Goal: Information Seeking & Learning: Learn about a topic

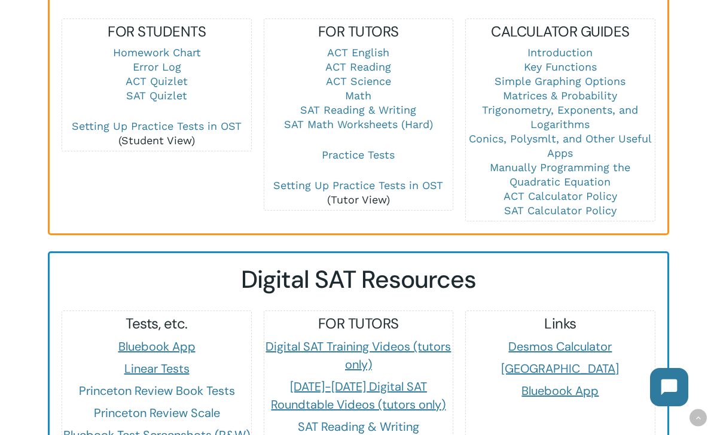
scroll to position [882, 0]
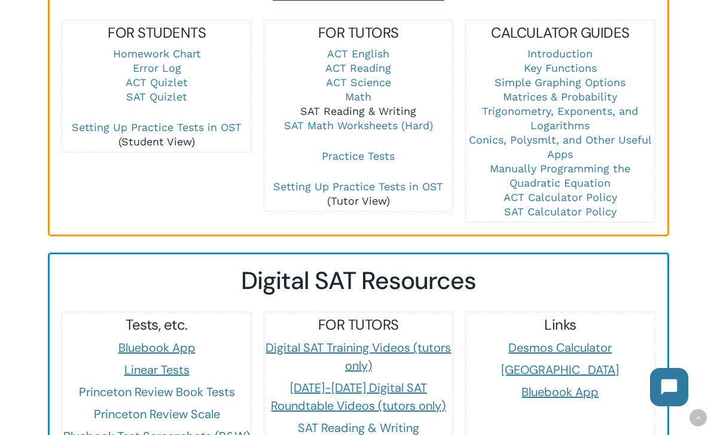
click at [383, 105] on link "SAT Reading & Writing" at bounding box center [358, 111] width 116 height 13
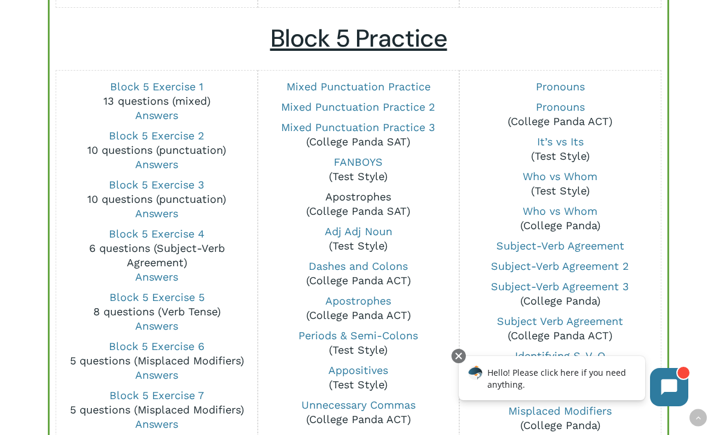
scroll to position [895, 0]
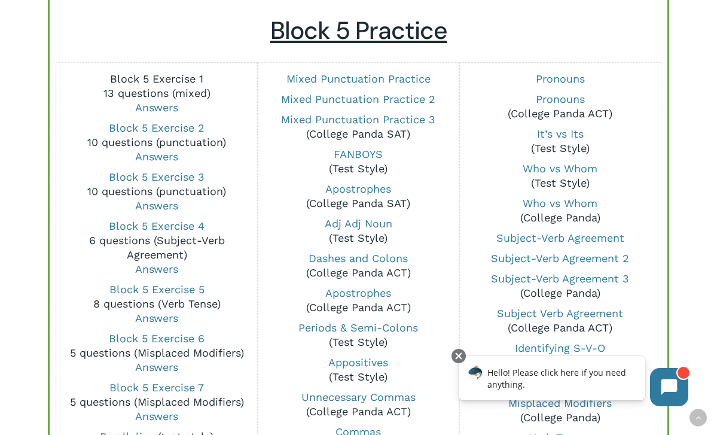
click at [178, 74] on link "Block 5 Exercise 1" at bounding box center [156, 78] width 93 height 13
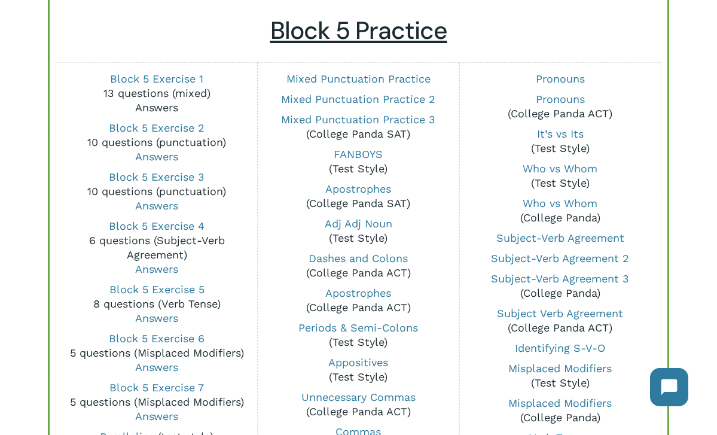
click at [161, 104] on link "Answers" at bounding box center [156, 107] width 43 height 13
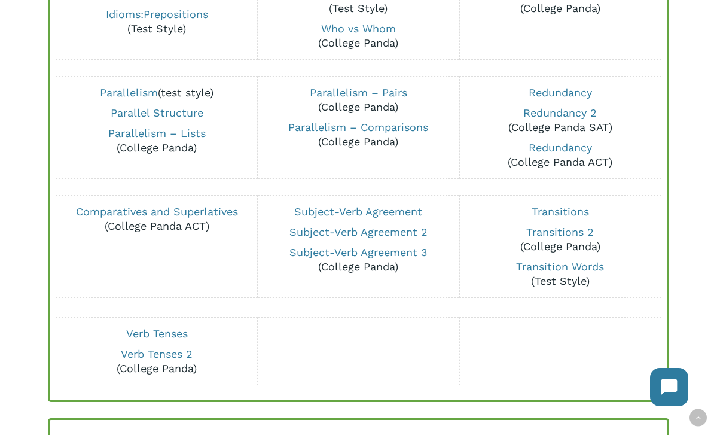
scroll to position [598, 0]
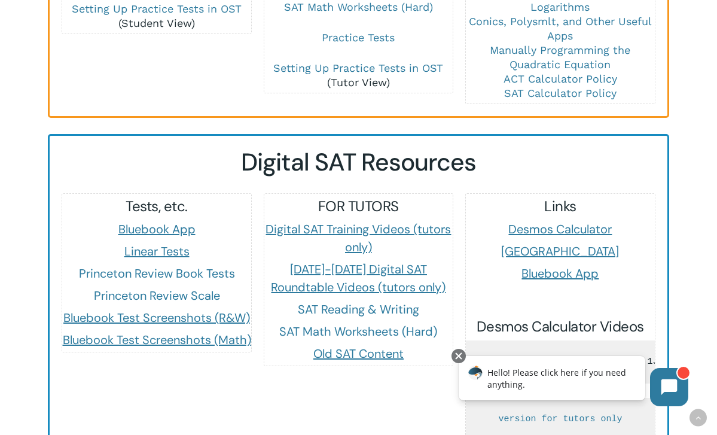
scroll to position [1014, 0]
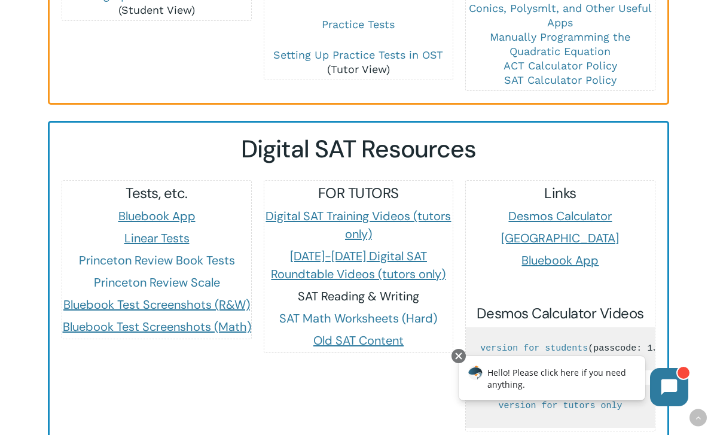
click at [356, 288] on link "SAT Reading & Writing" at bounding box center [358, 296] width 121 height 16
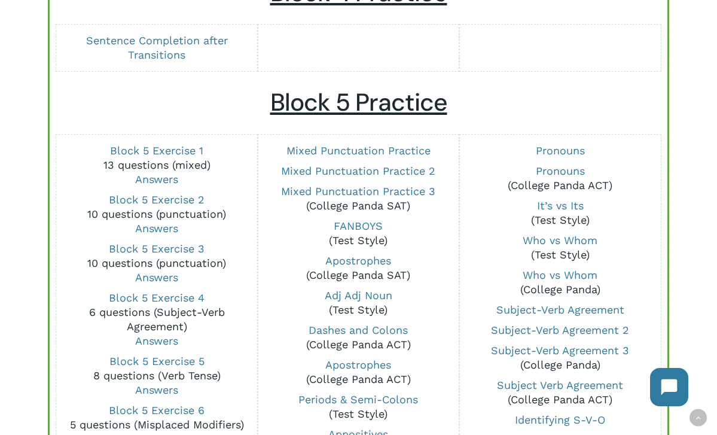
scroll to position [839, 0]
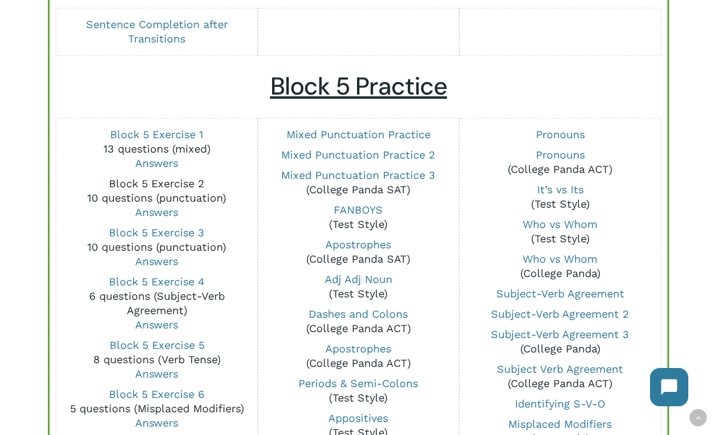
click at [170, 179] on link "Block 5 Exercise 2" at bounding box center [157, 183] width 96 height 13
click at [184, 231] on link "Block 5 Exercise 3" at bounding box center [157, 232] width 96 height 13
click at [163, 264] on link "Answers" at bounding box center [156, 261] width 43 height 13
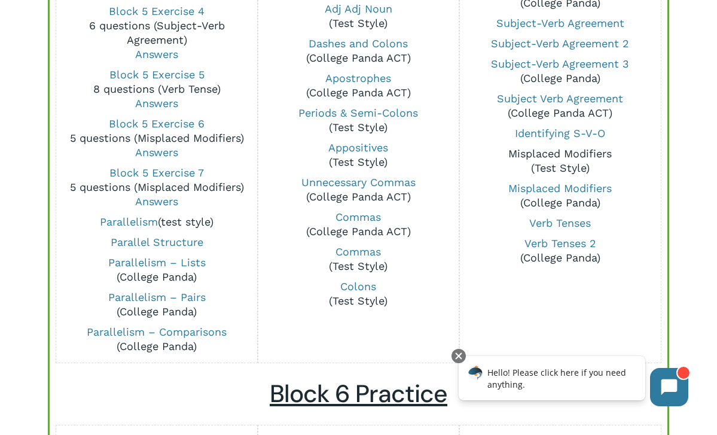
scroll to position [1109, 0]
click at [354, 253] on link "Commas" at bounding box center [357, 252] width 45 height 13
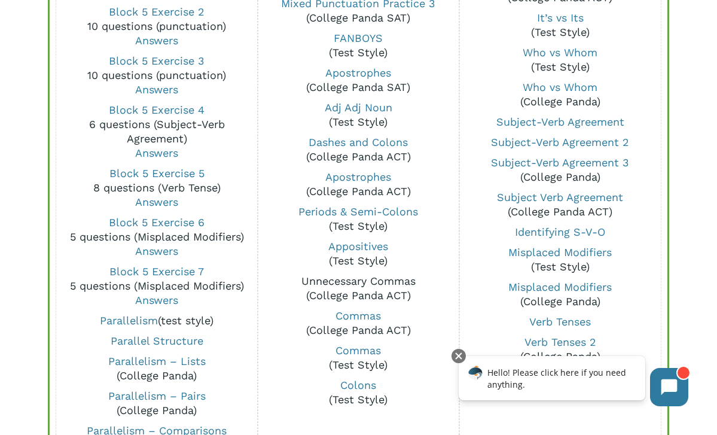
scroll to position [1017, 0]
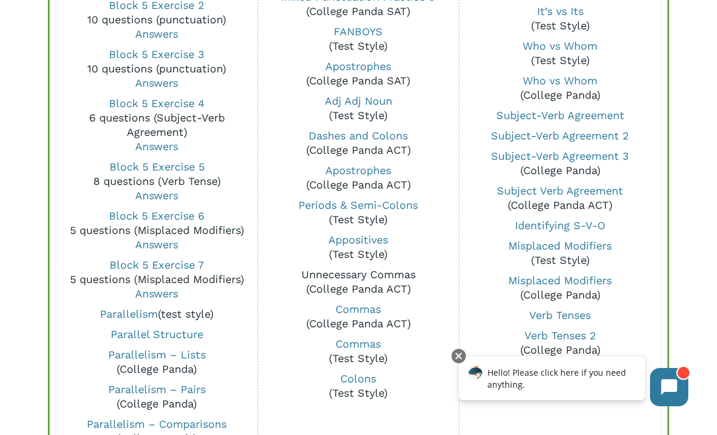
click at [363, 272] on link "Unnecessary Commas" at bounding box center [358, 274] width 114 height 13
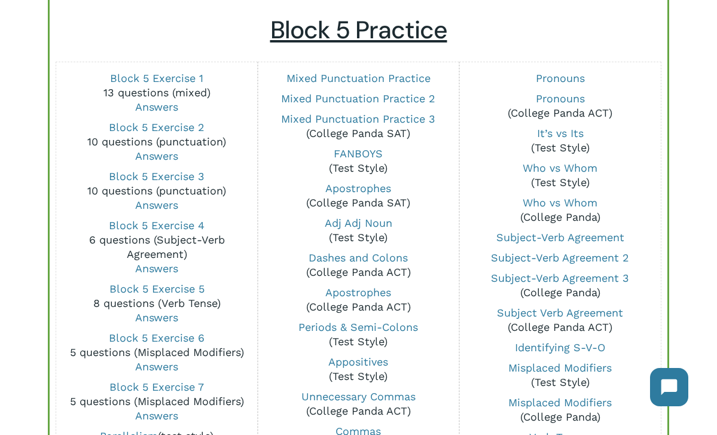
scroll to position [889, 0]
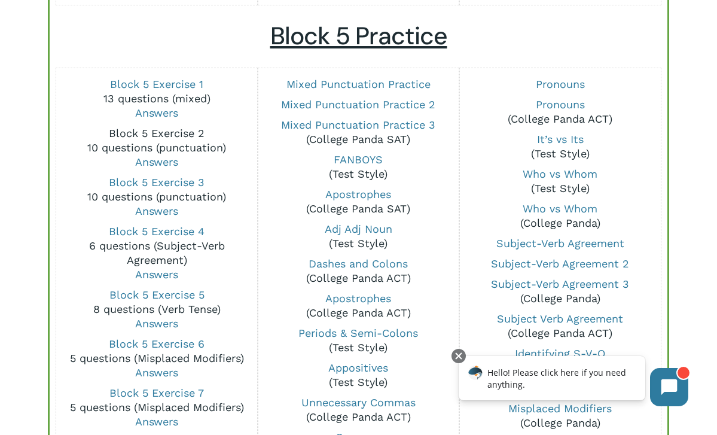
click at [169, 131] on link "Block 5 Exercise 2" at bounding box center [157, 133] width 96 height 13
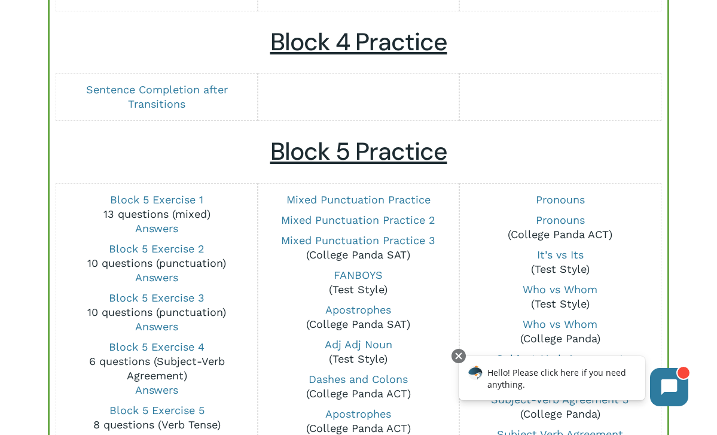
scroll to position [770, 0]
